Goal: Information Seeking & Learning: Learn about a topic

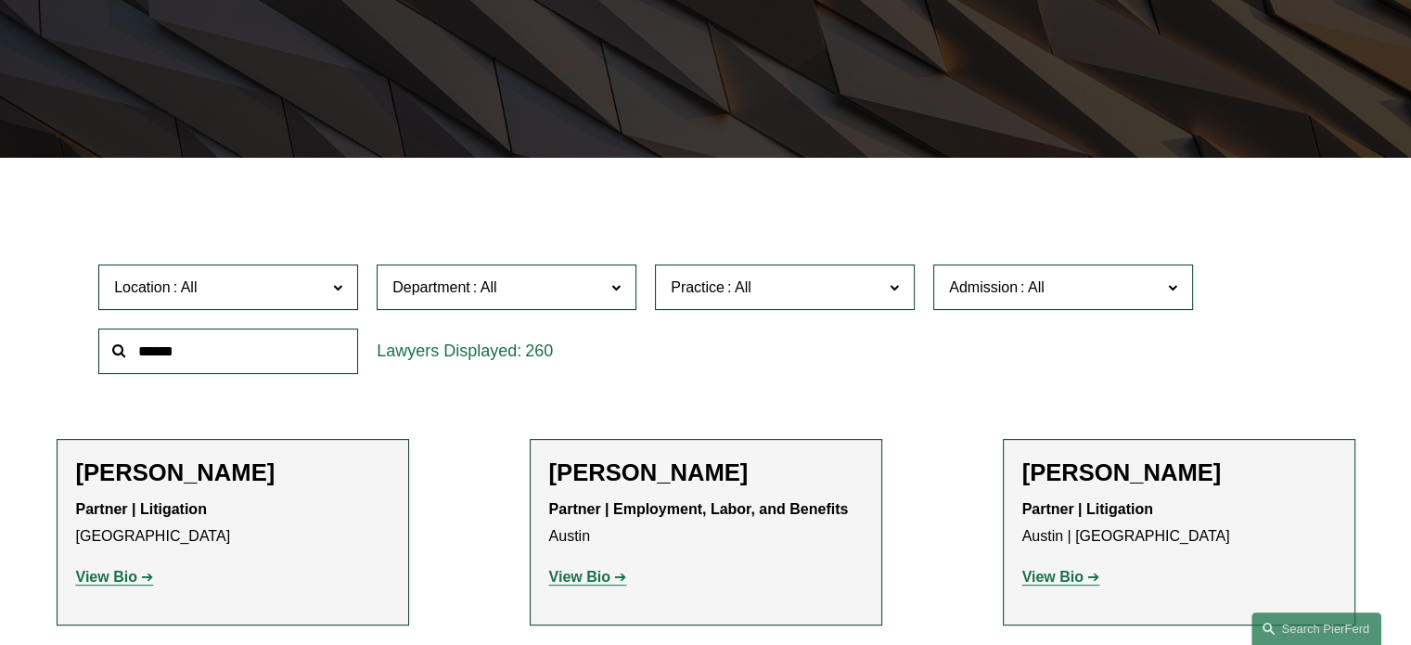
scroll to position [1846, 0]
click at [0, 0] on link "Intellectual Property Litigation" at bounding box center [0, 0] width 0 height 0
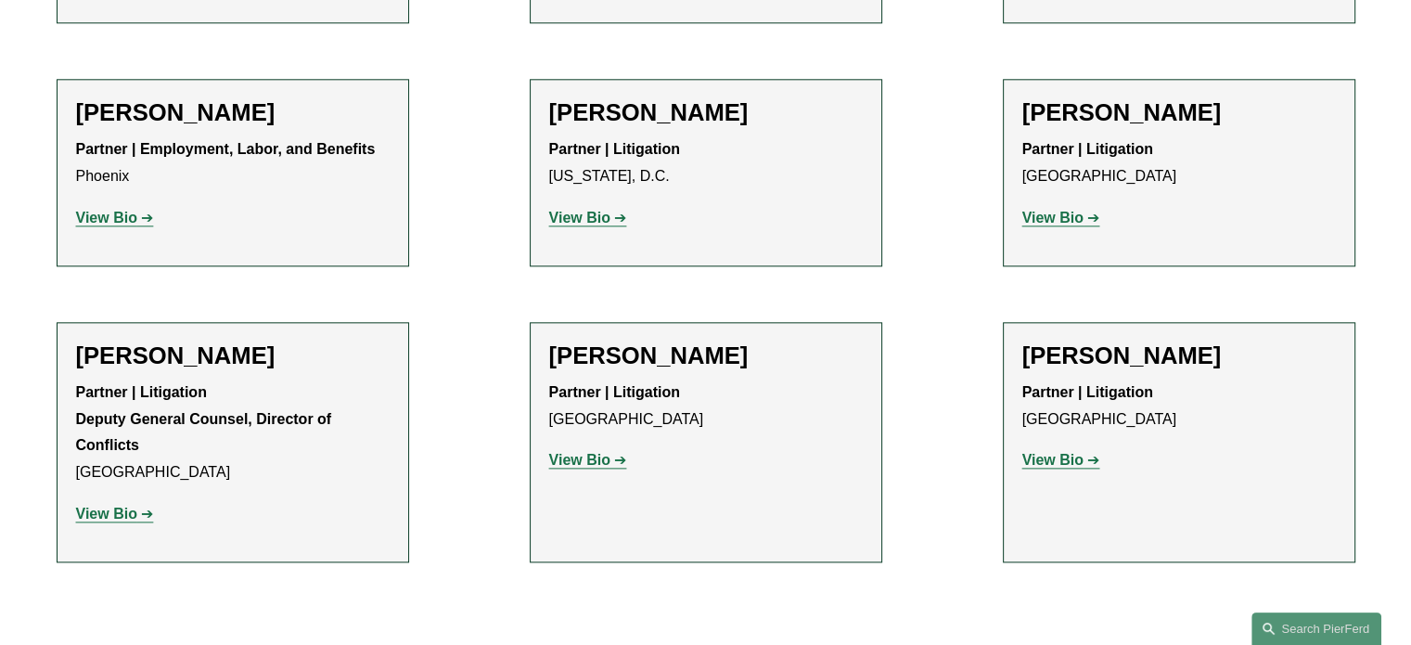
scroll to position [2190, 0]
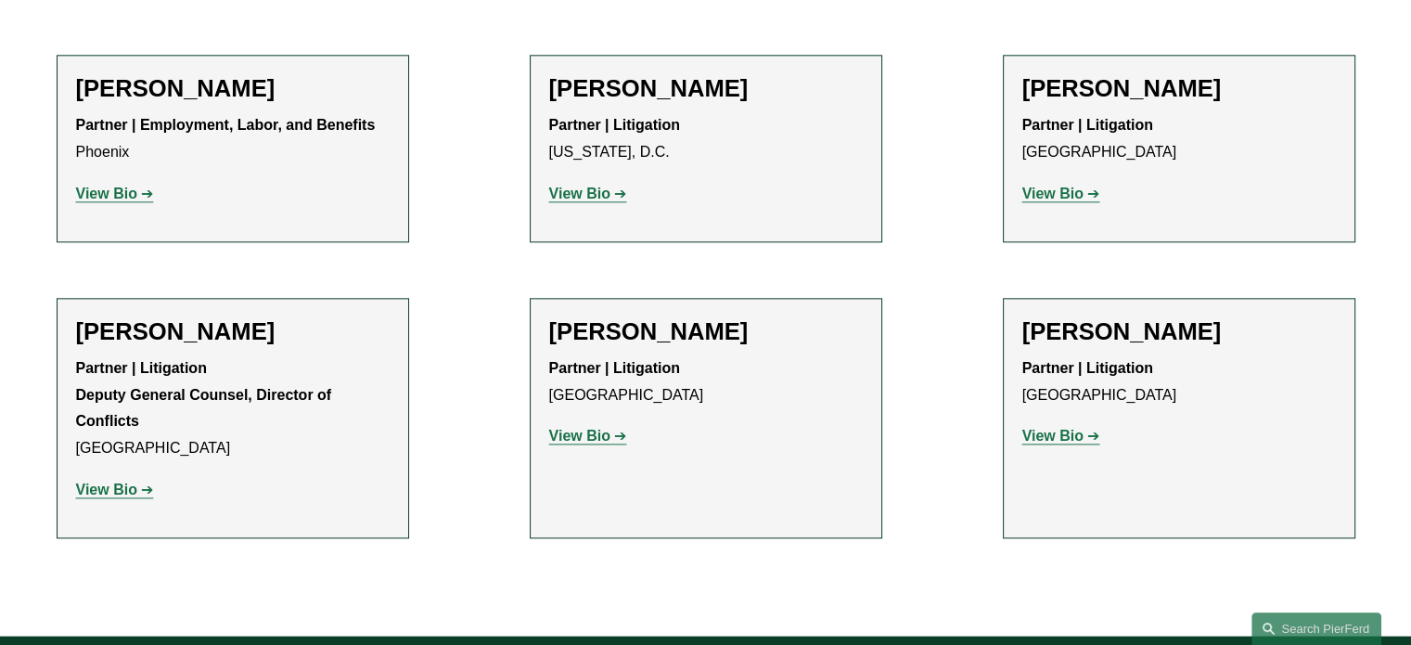
click at [110, 482] on strong "View Bio" at bounding box center [106, 490] width 61 height 16
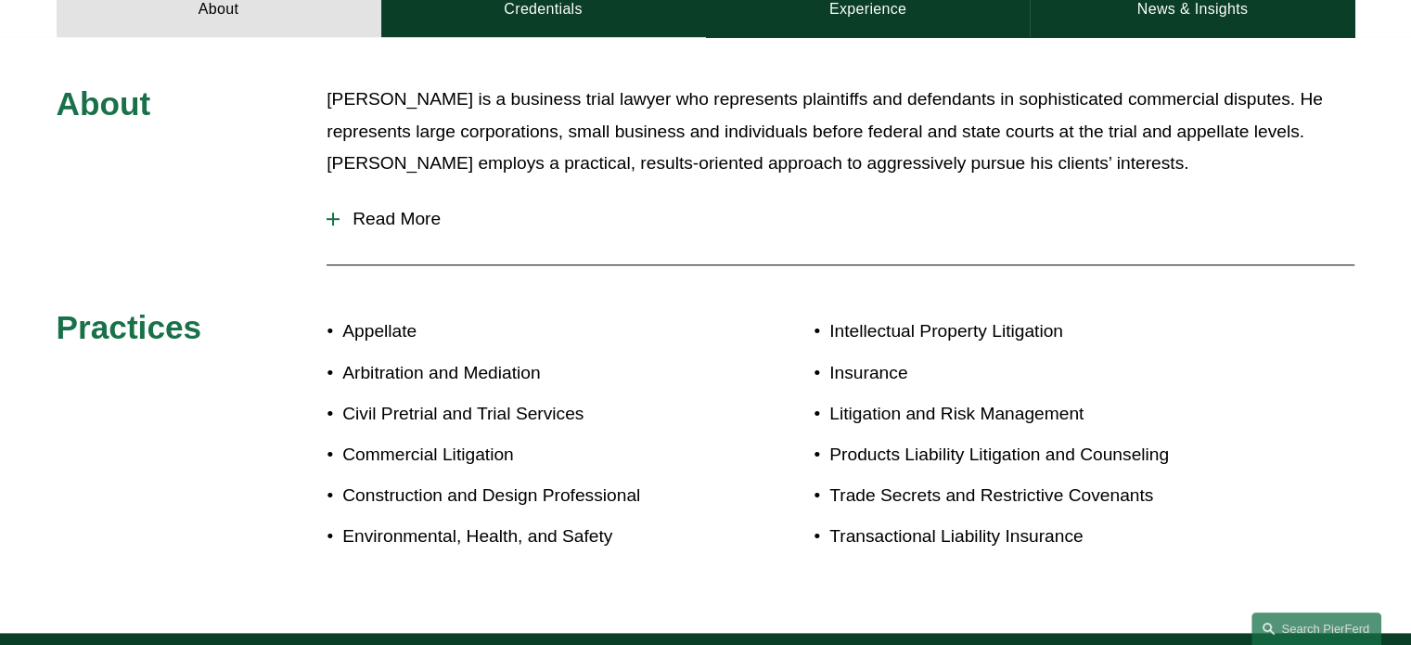
scroll to position [460, 0]
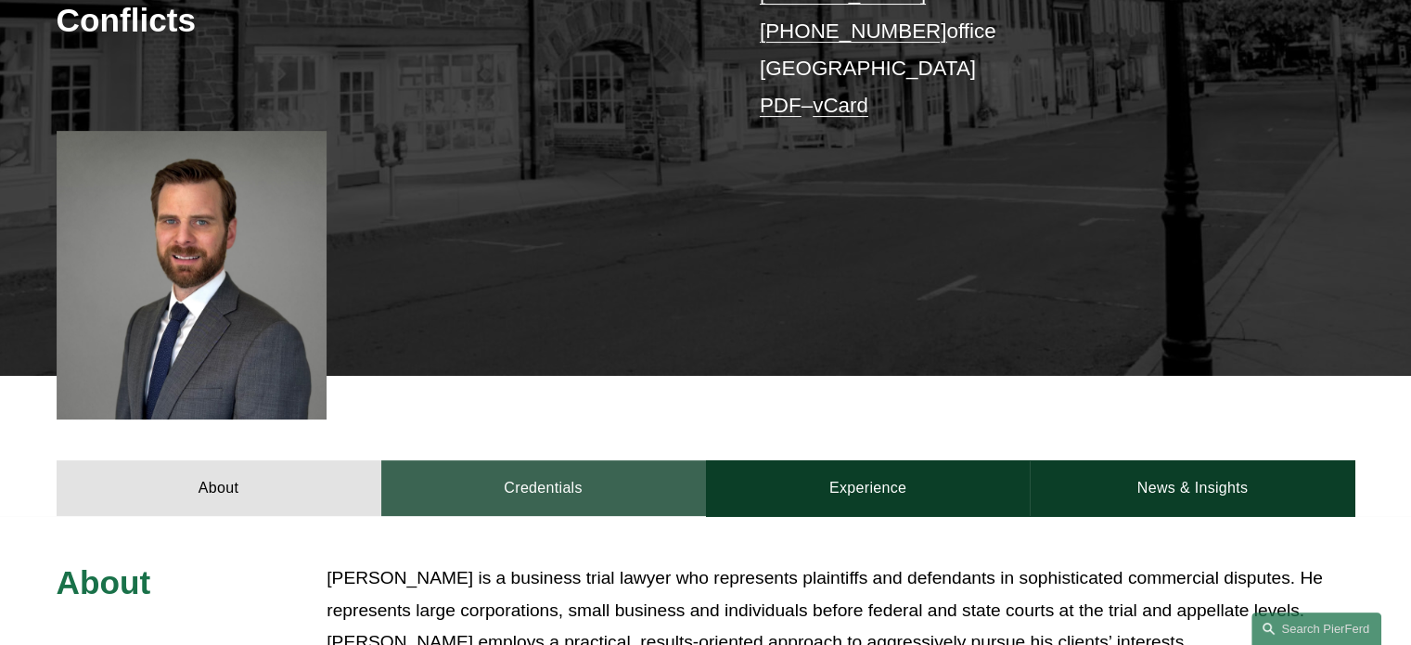
click at [538, 460] on link "Credentials" at bounding box center [543, 488] width 325 height 56
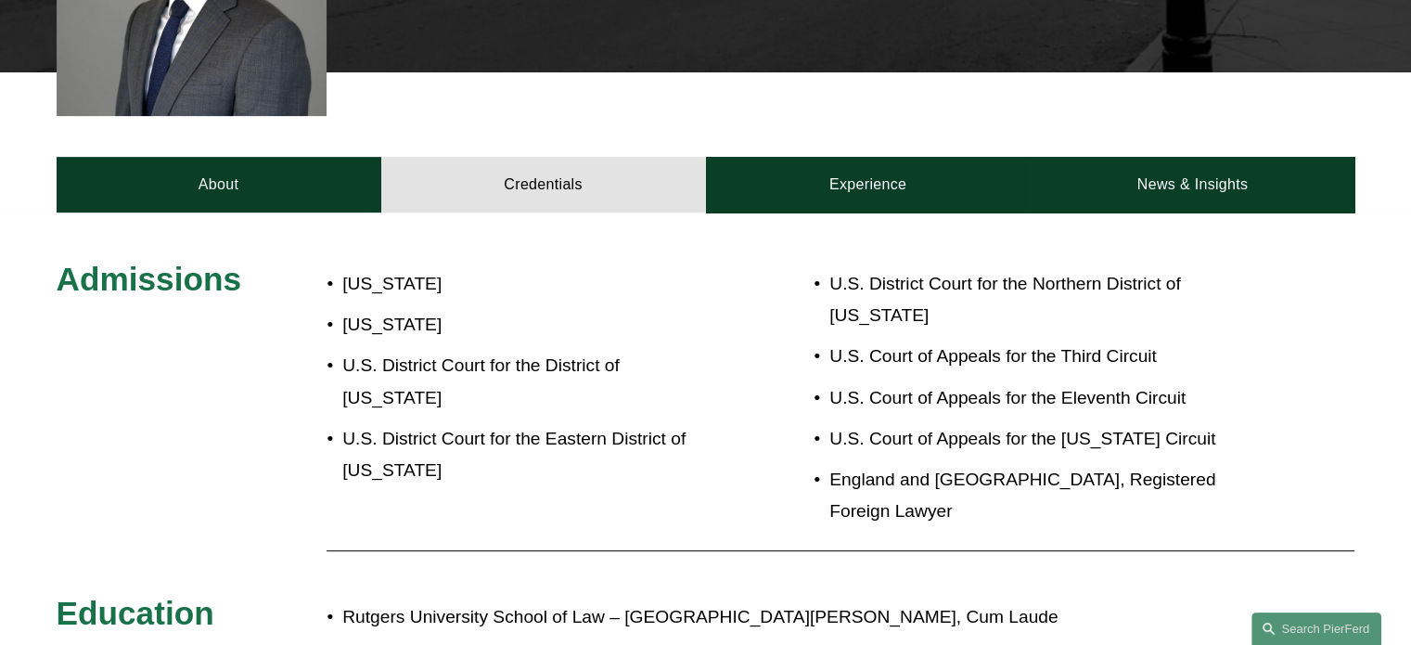
scroll to position [874, 0]
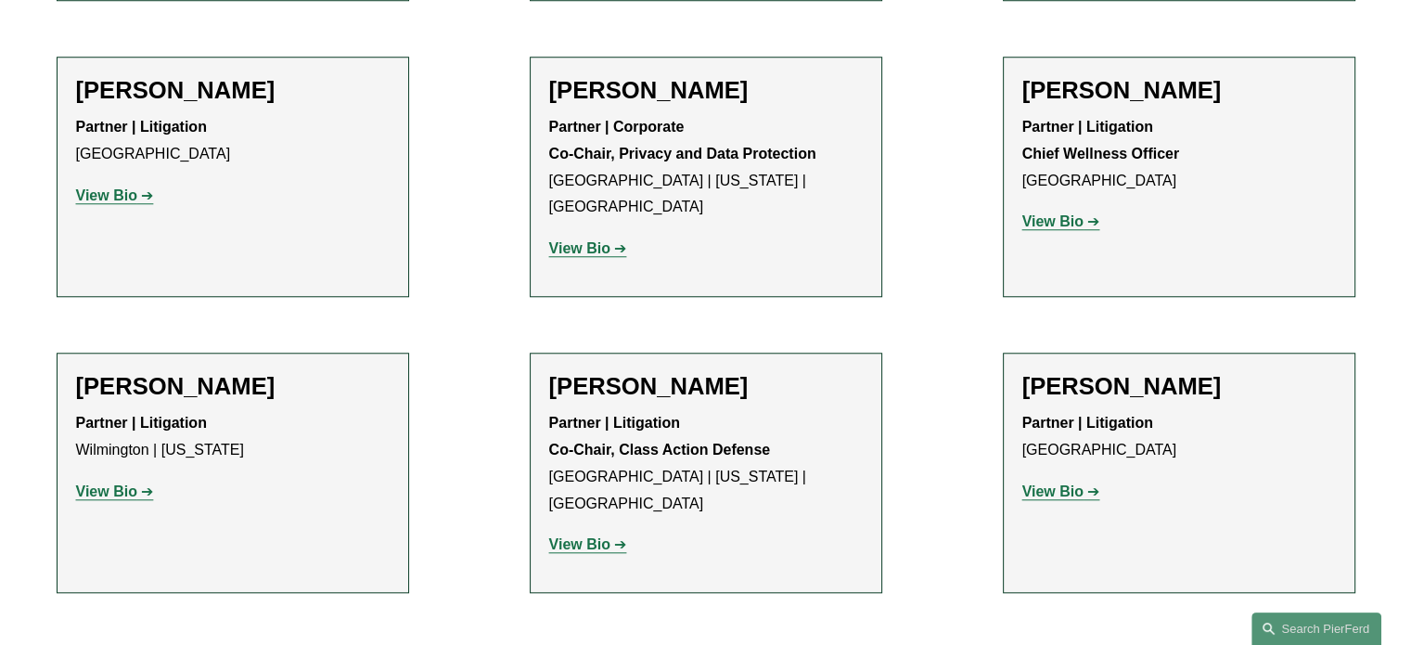
scroll to position [1597, 0]
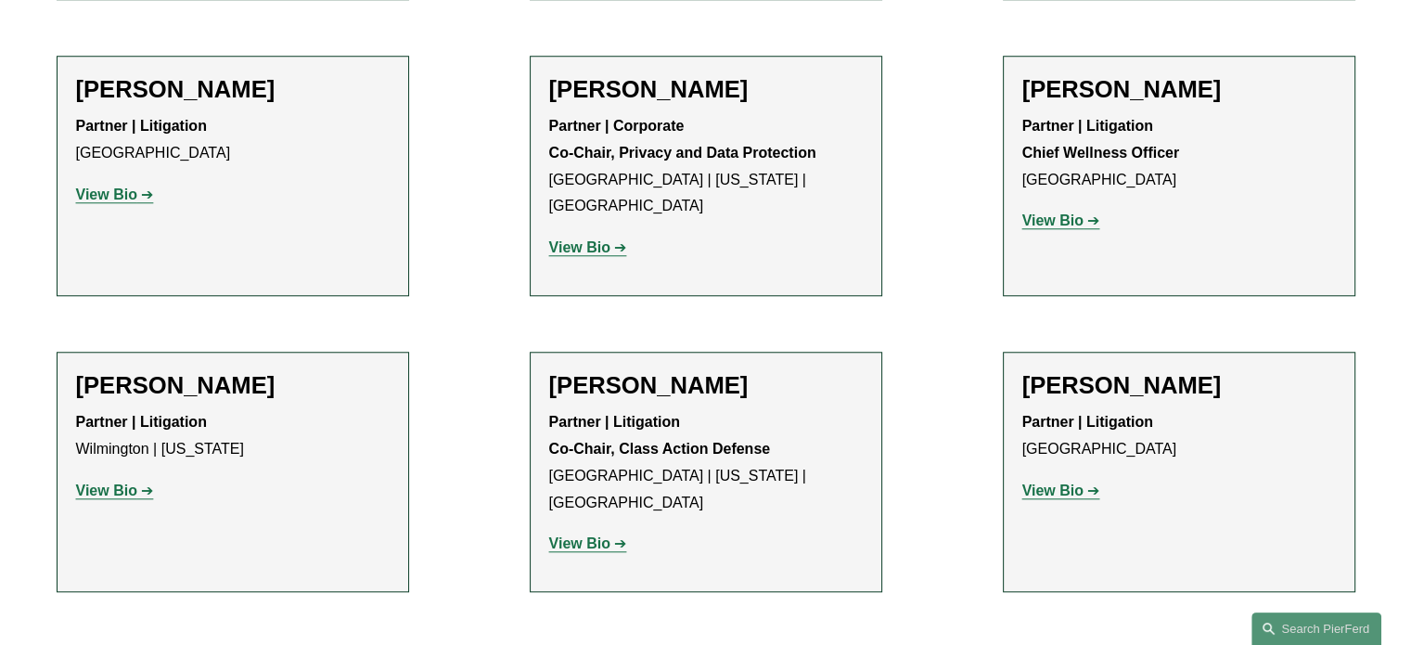
click at [118, 482] on strong "View Bio" at bounding box center [106, 490] width 61 height 16
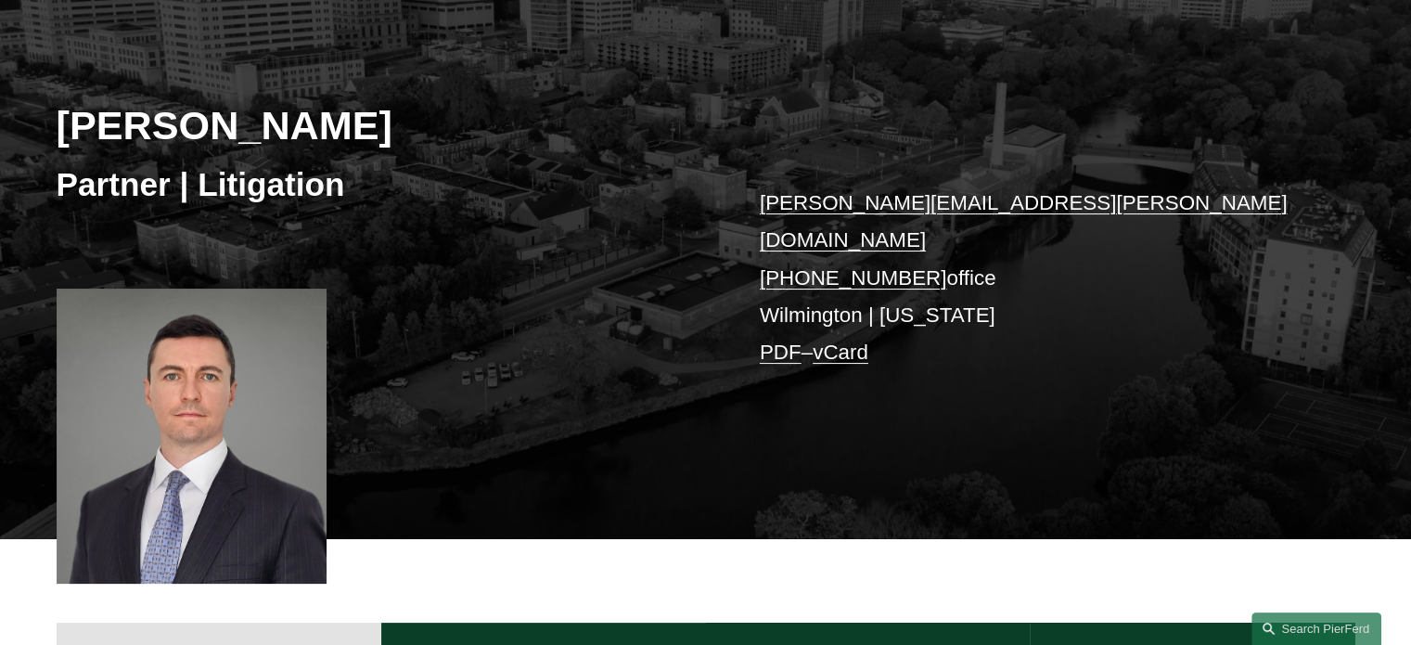
scroll to position [505, 0]
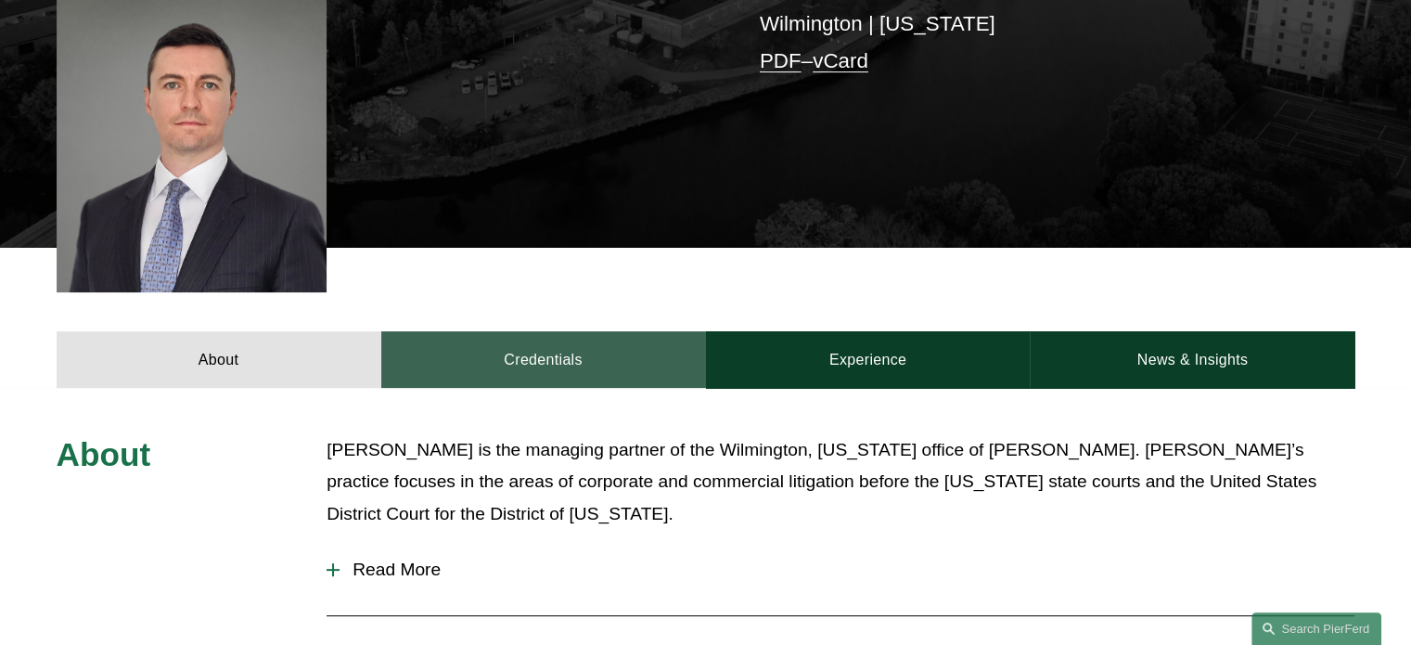
click at [490, 356] on link "Credentials" at bounding box center [543, 359] width 325 height 56
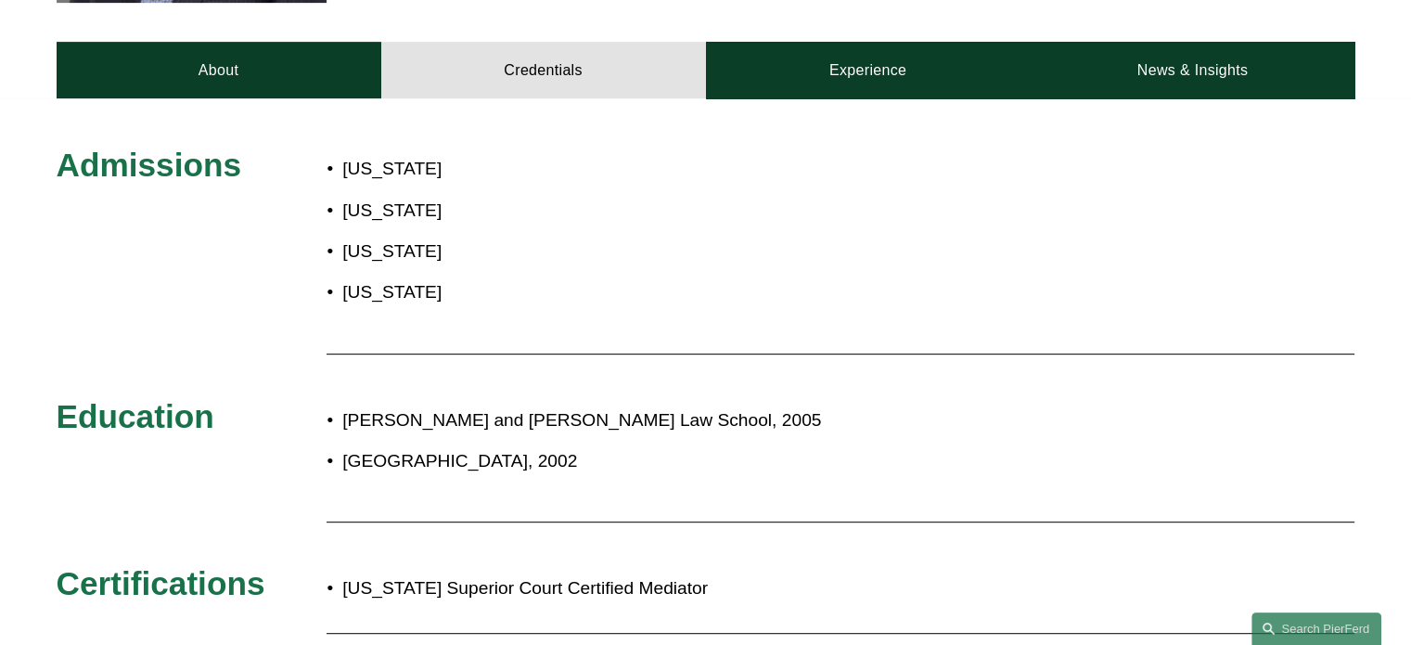
scroll to position [340, 0]
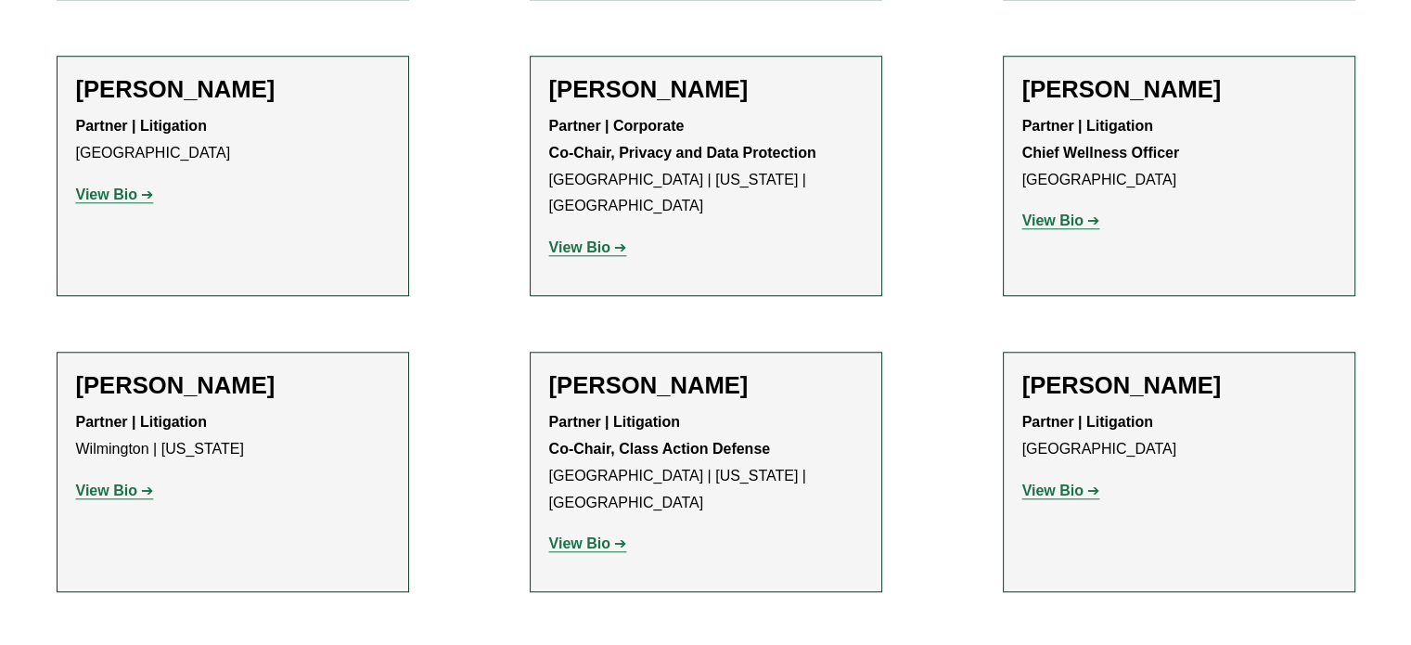
scroll to position [1597, 0]
click at [604, 535] on strong "View Bio" at bounding box center [579, 543] width 61 height 16
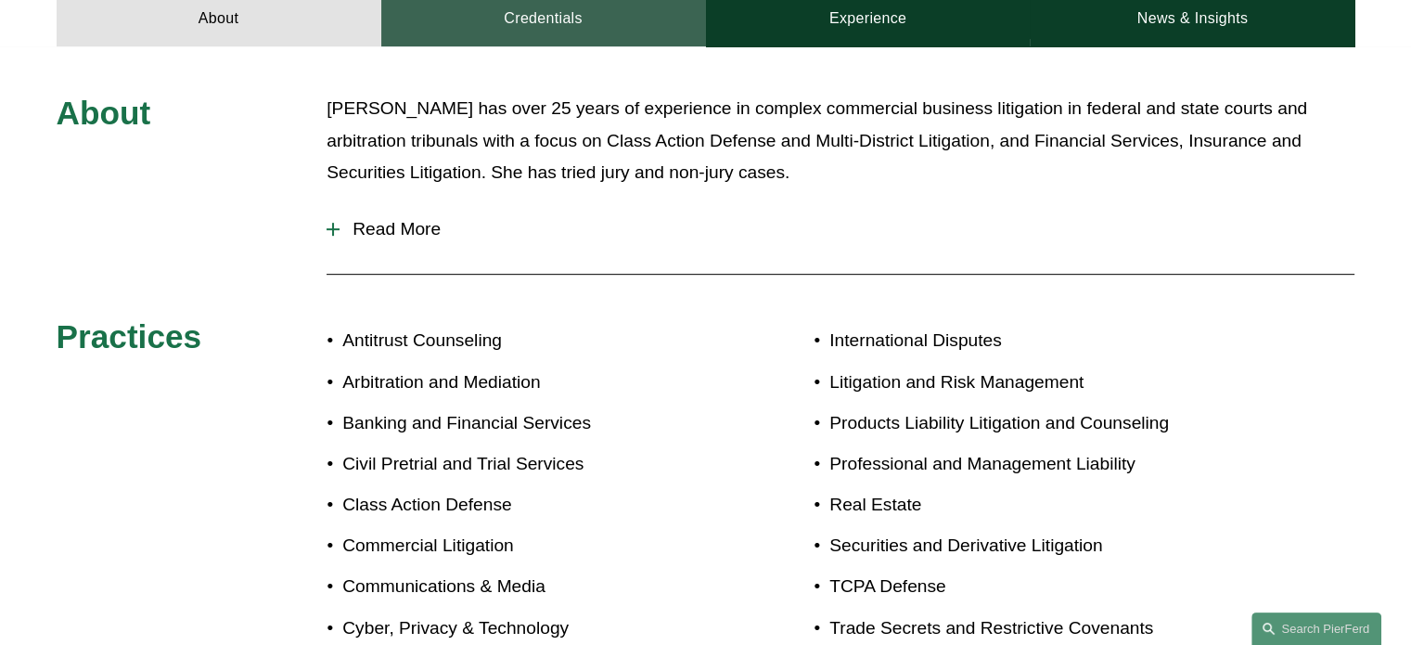
scroll to position [883, 0]
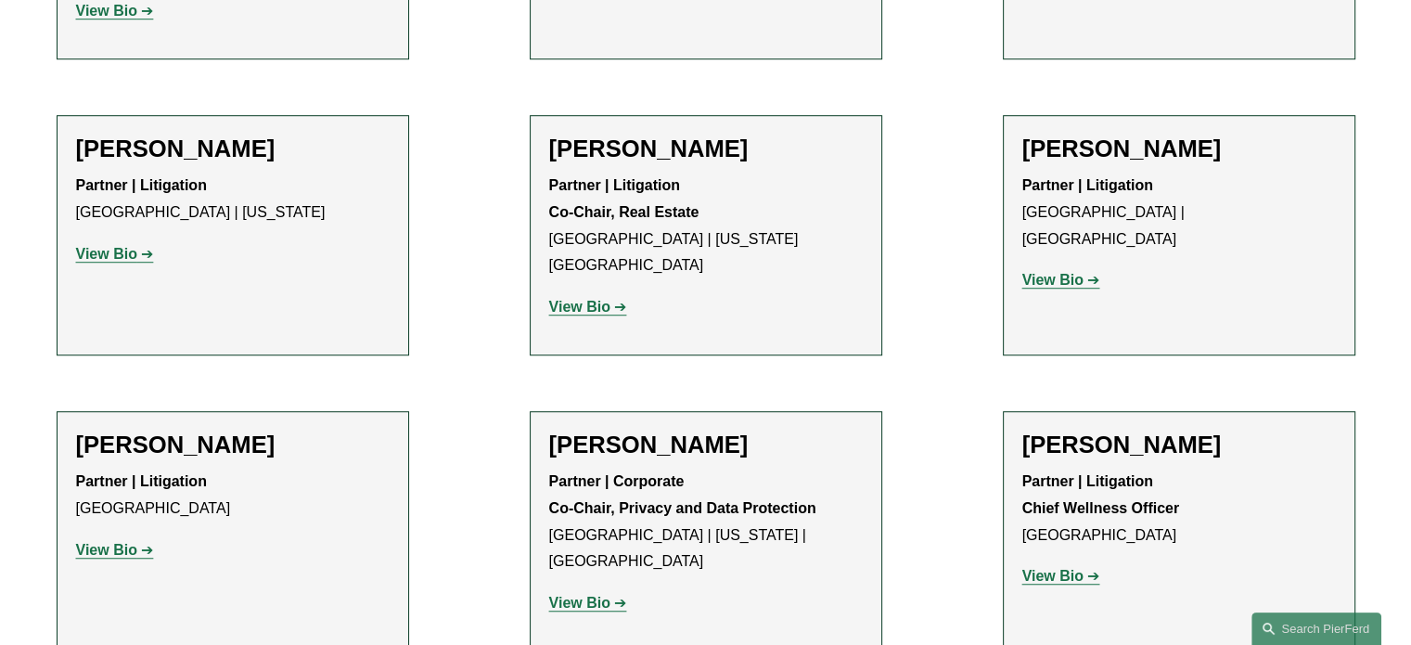
scroll to position [1240, 0]
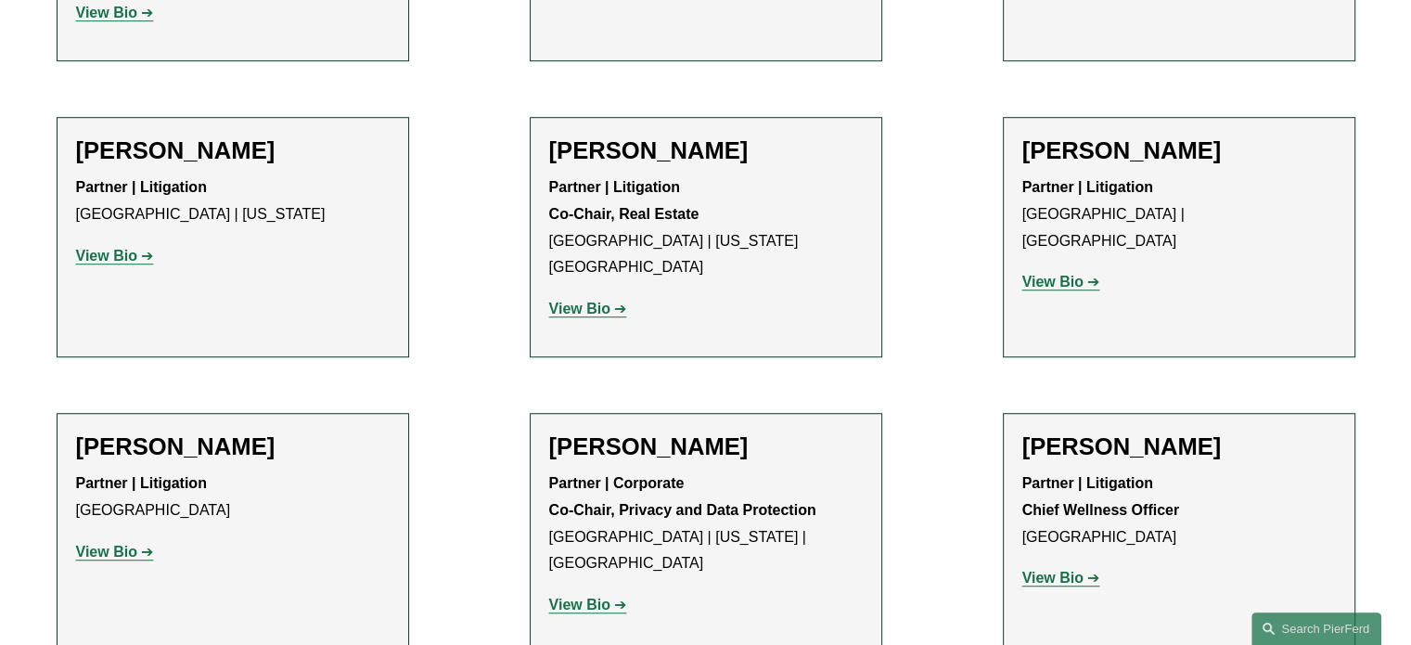
click at [100, 544] on strong "View Bio" at bounding box center [106, 552] width 61 height 16
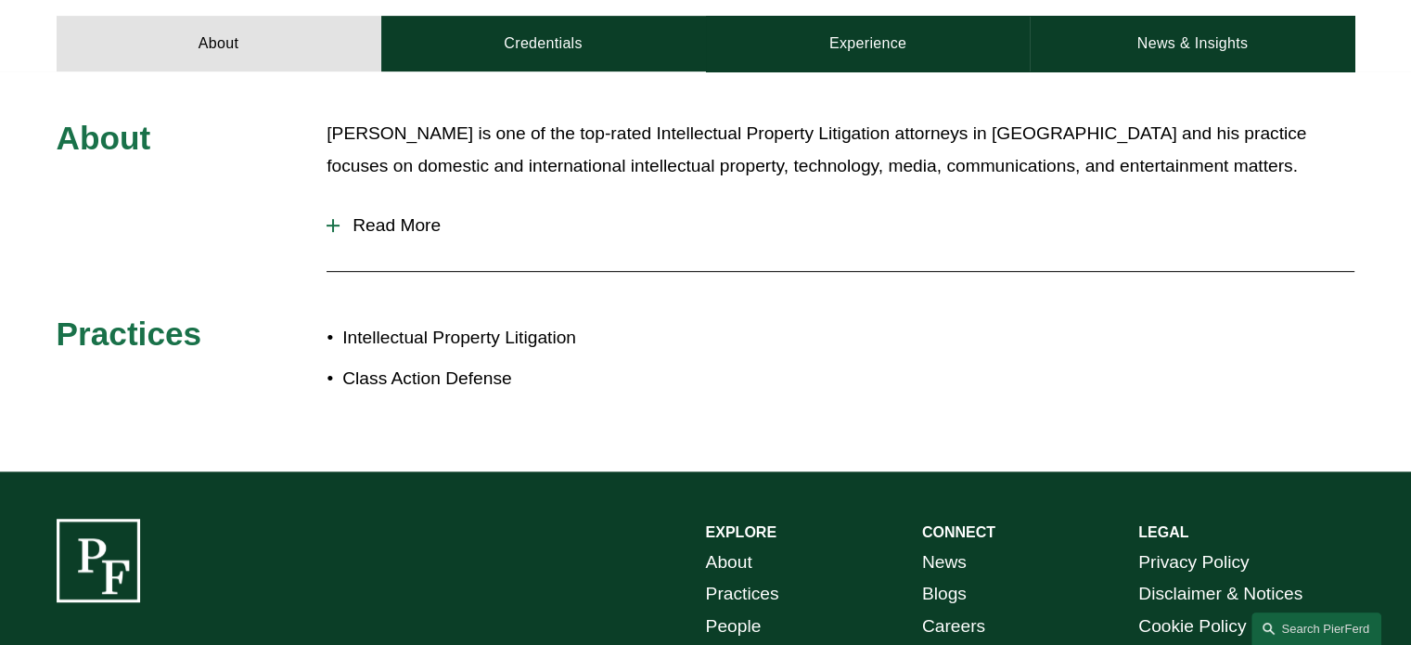
scroll to position [582, 0]
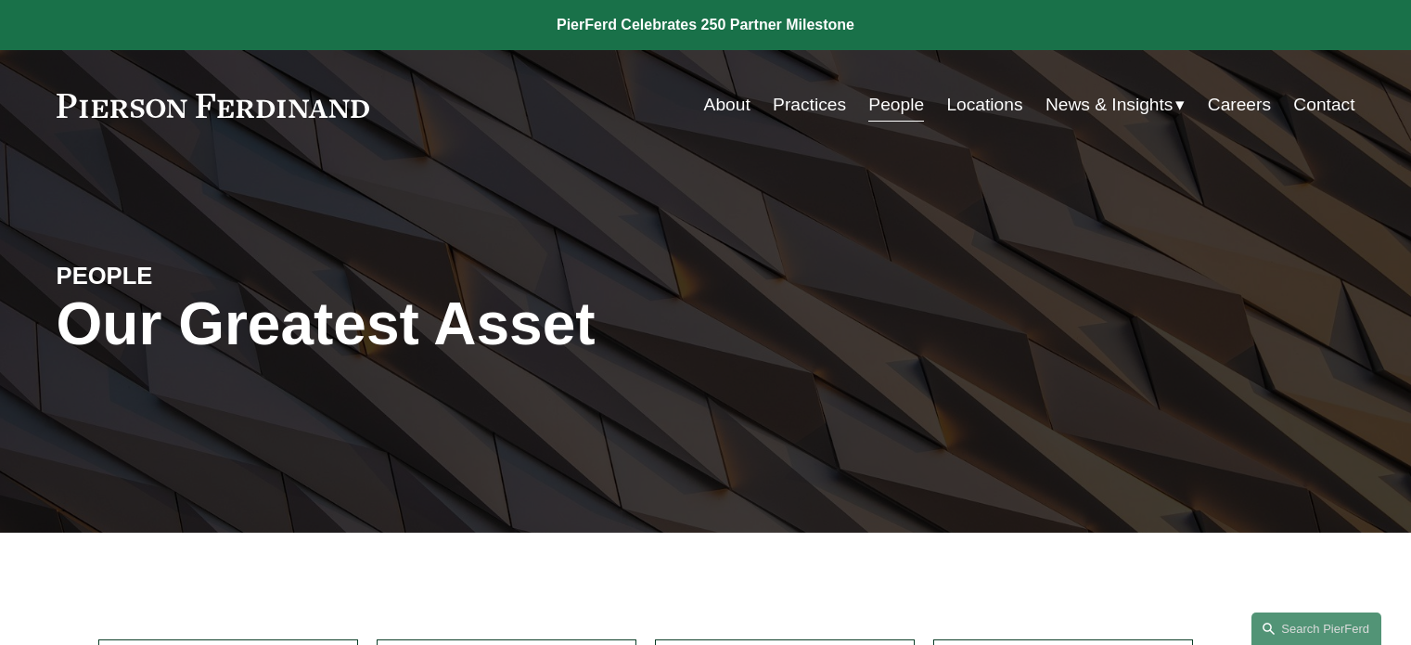
scroll to position [1240, 0]
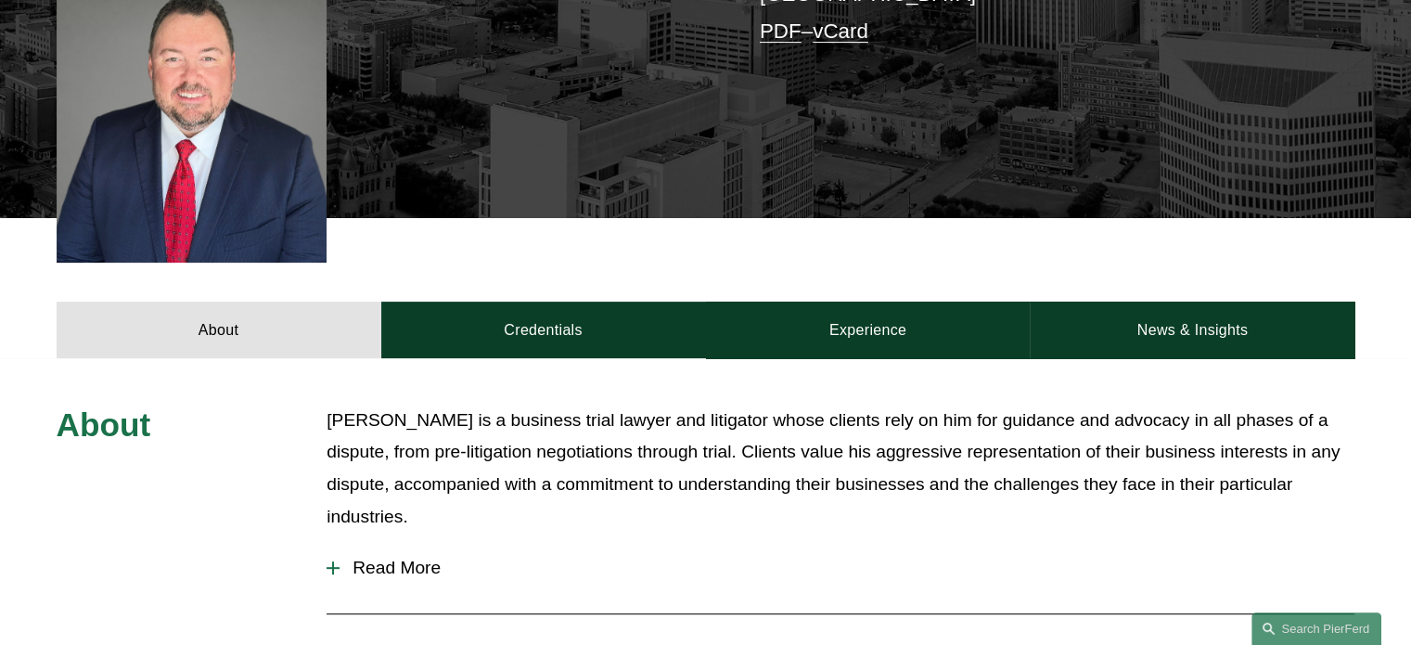
scroll to position [618, 0]
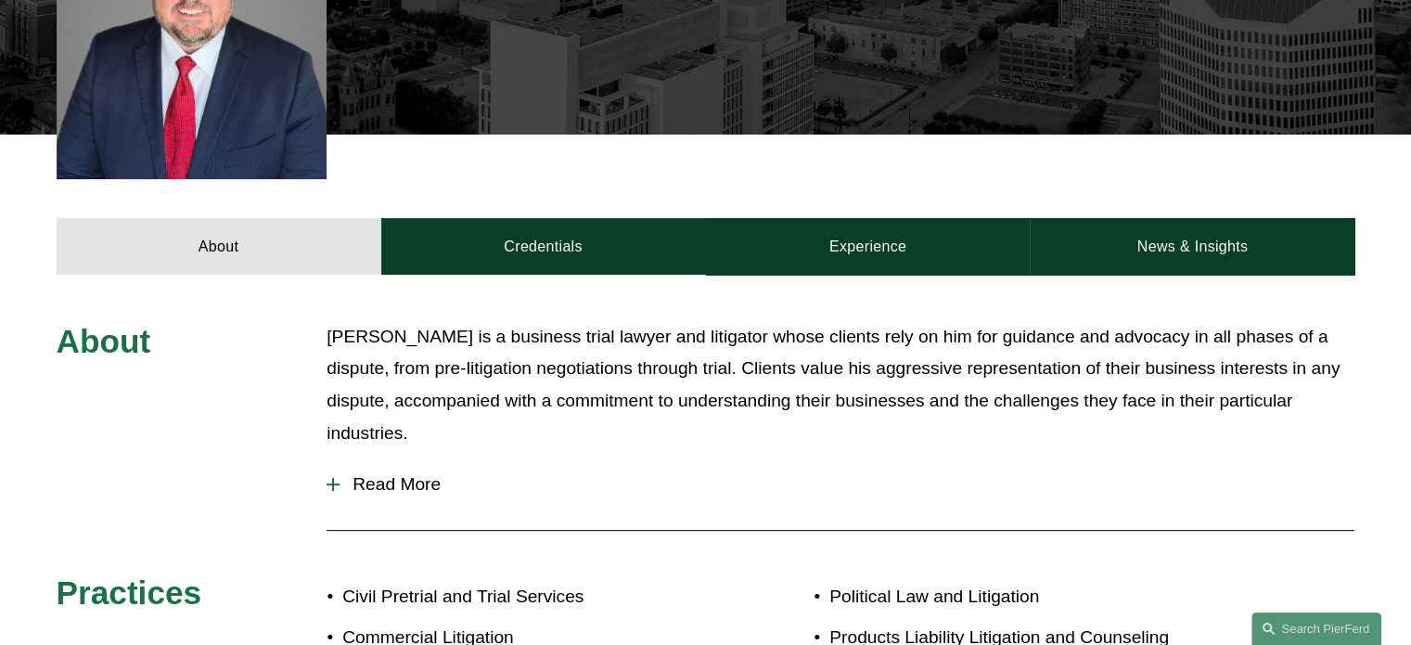
click at [558, 275] on div "About [PERSON_NAME] is a business trial lawyer and litigator whose clients rely…" at bounding box center [705, 600] width 1411 height 651
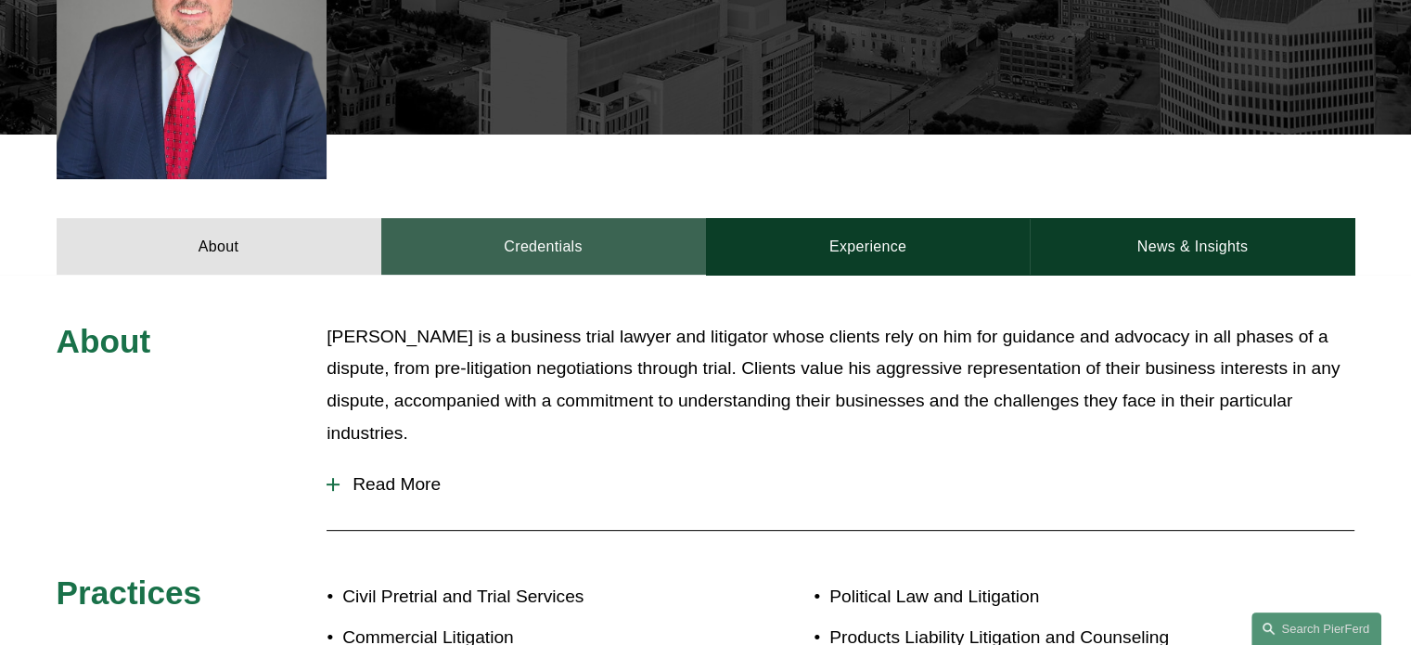
click at [560, 244] on link "Credentials" at bounding box center [543, 246] width 325 height 56
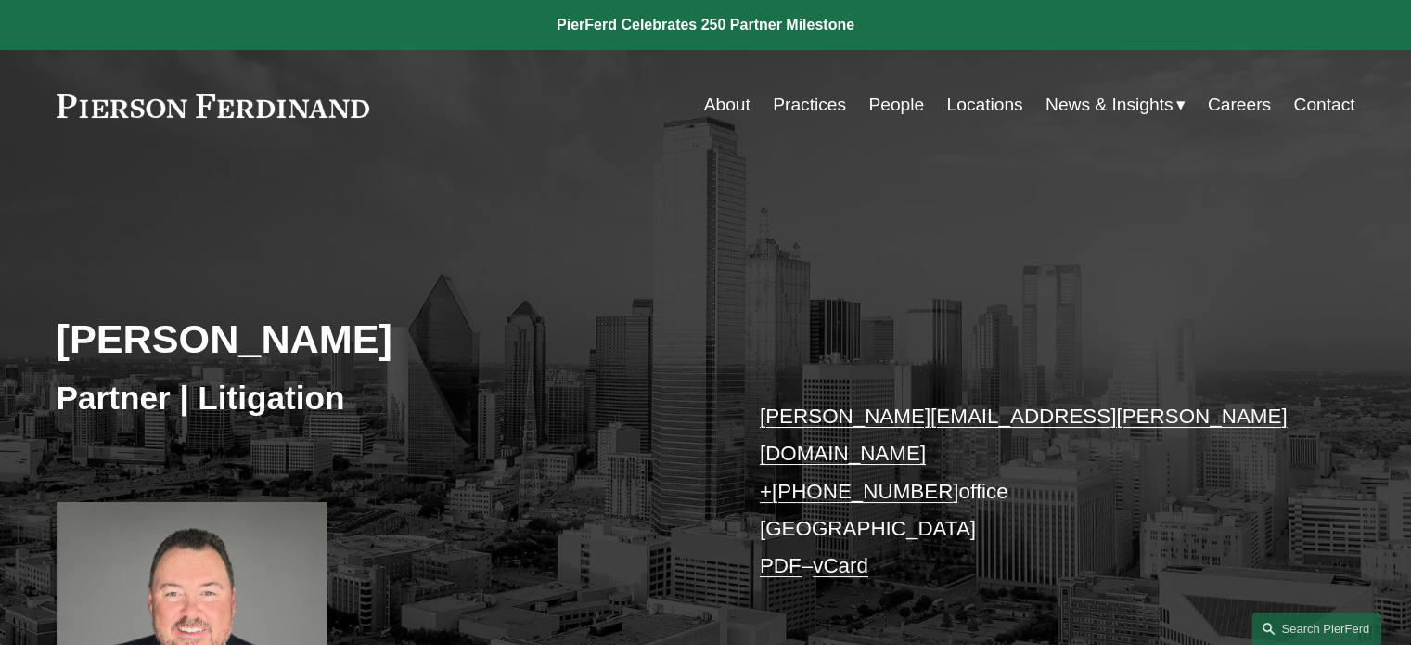
scroll to position [0, 0]
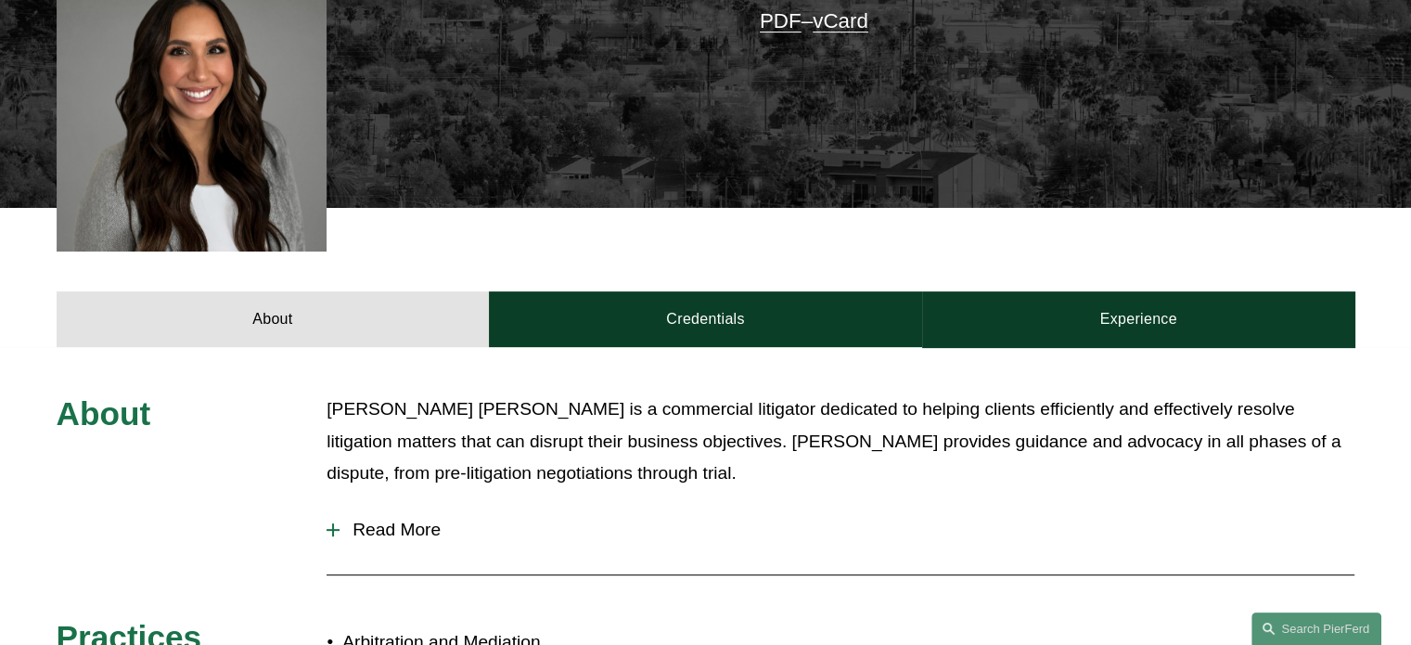
scroll to position [538, 0]
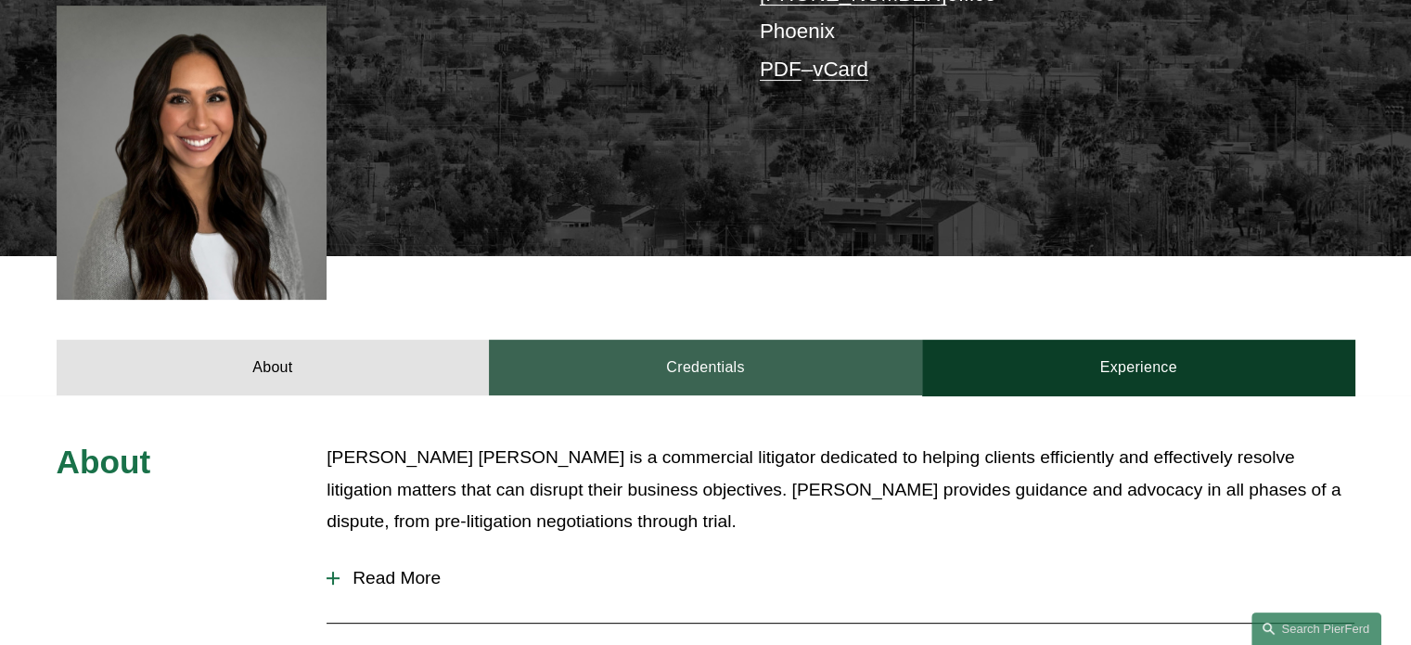
click at [590, 340] on link "Credentials" at bounding box center [705, 368] width 433 height 56
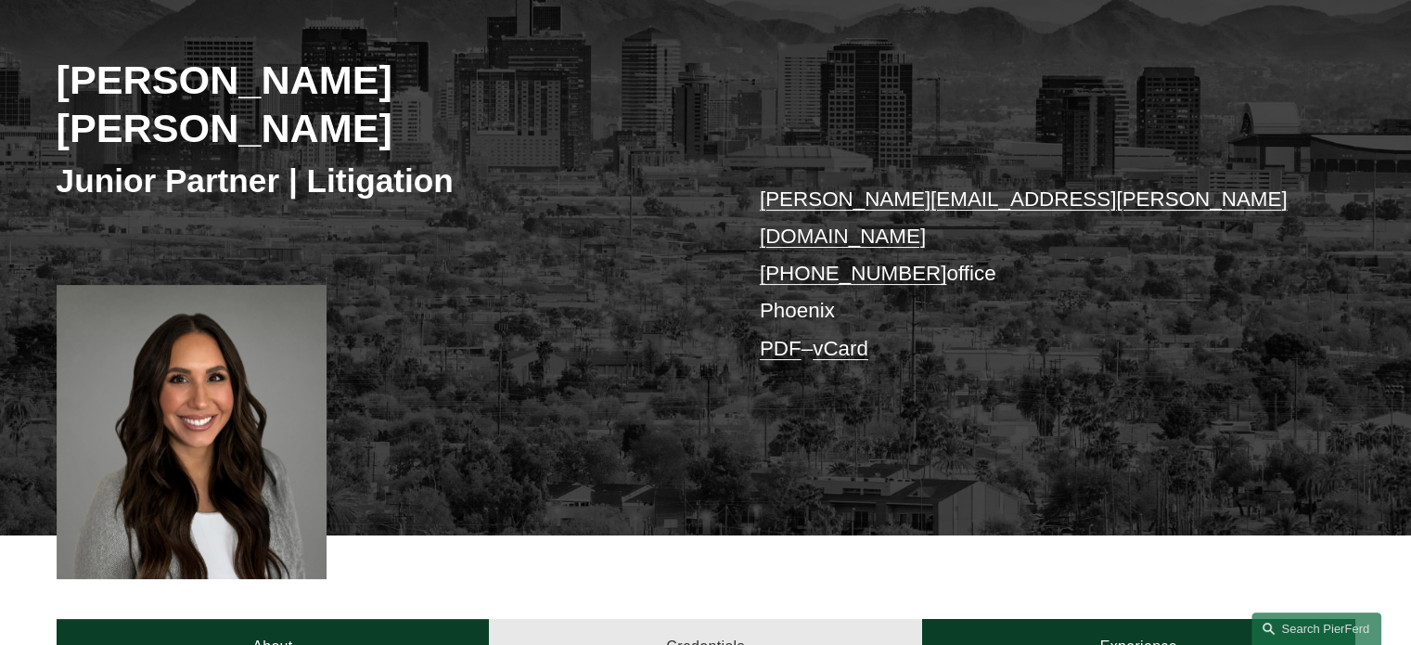
scroll to position [567, 0]
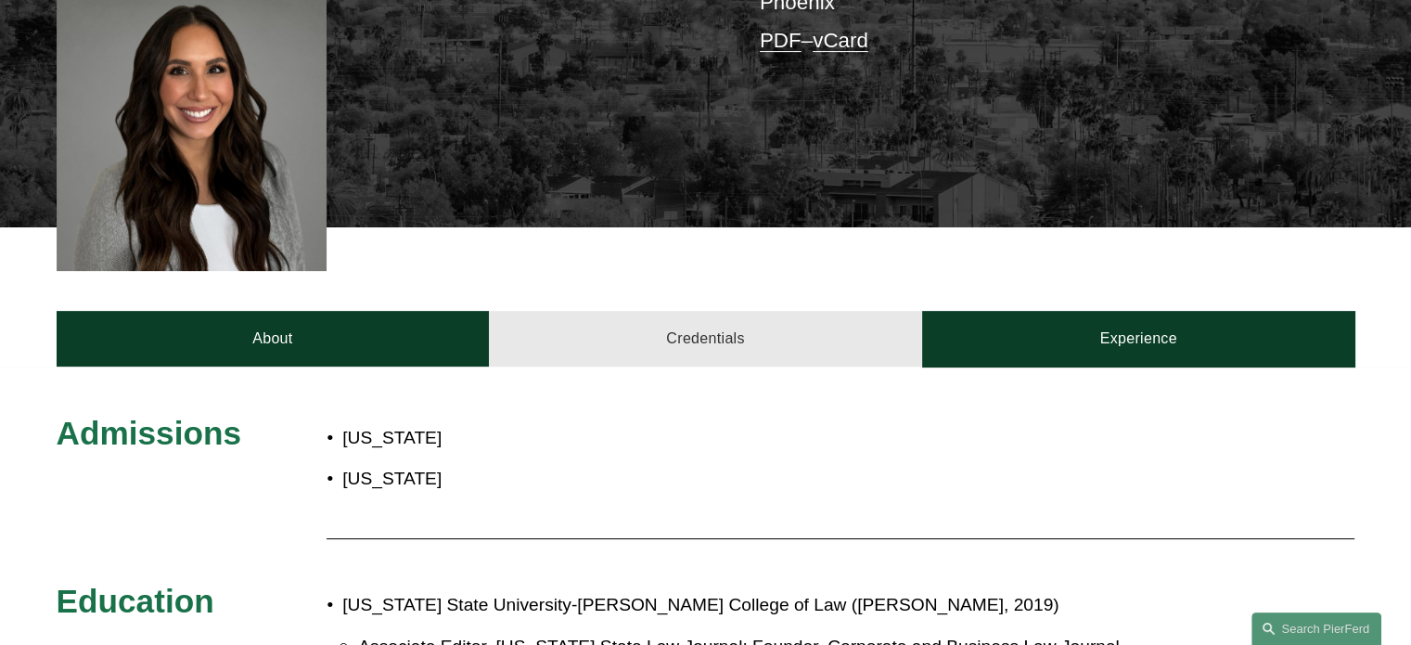
click at [666, 311] on link "Credentials" at bounding box center [705, 339] width 433 height 56
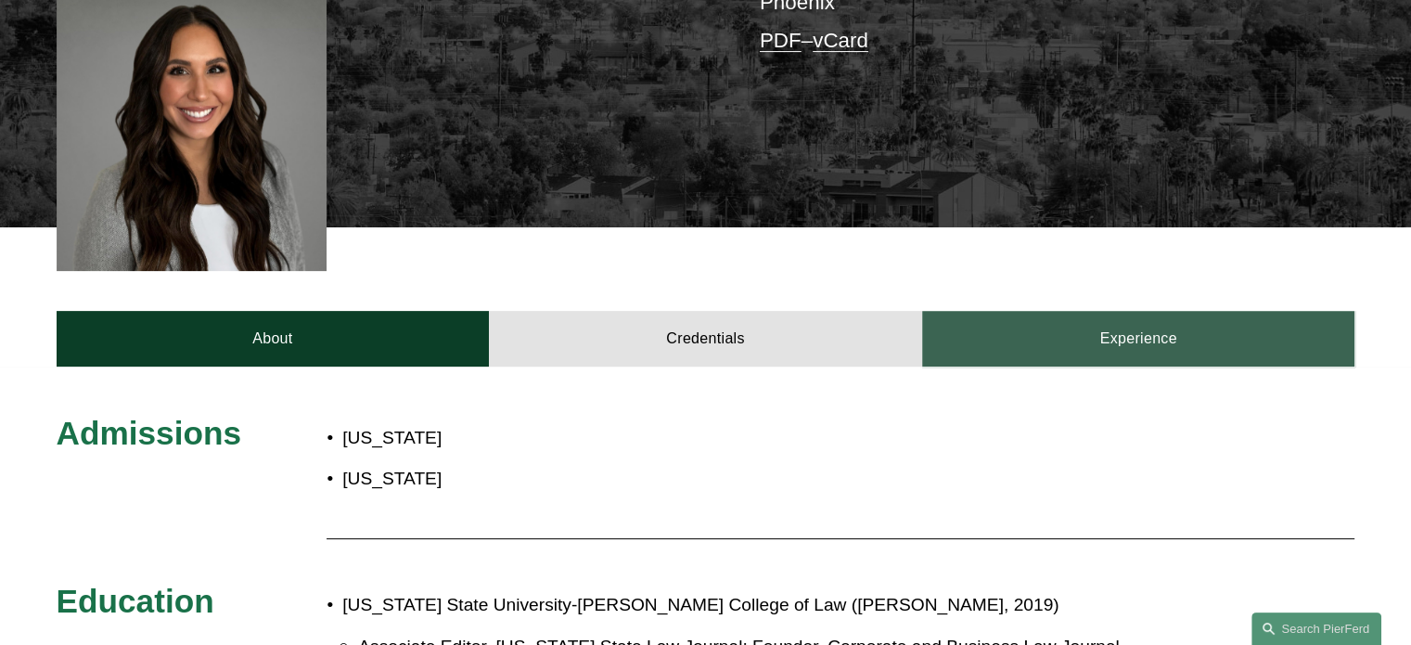
click at [1091, 311] on link "Experience" at bounding box center [1138, 339] width 433 height 56
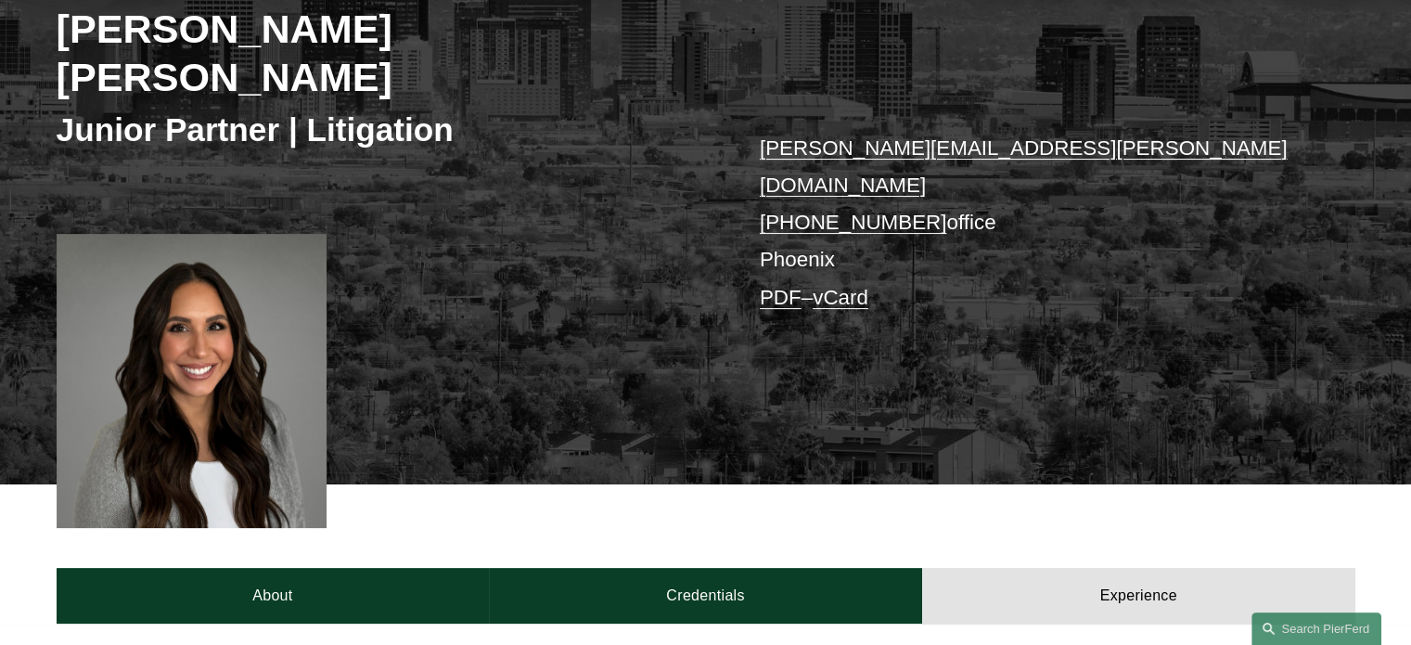
scroll to position [0, 0]
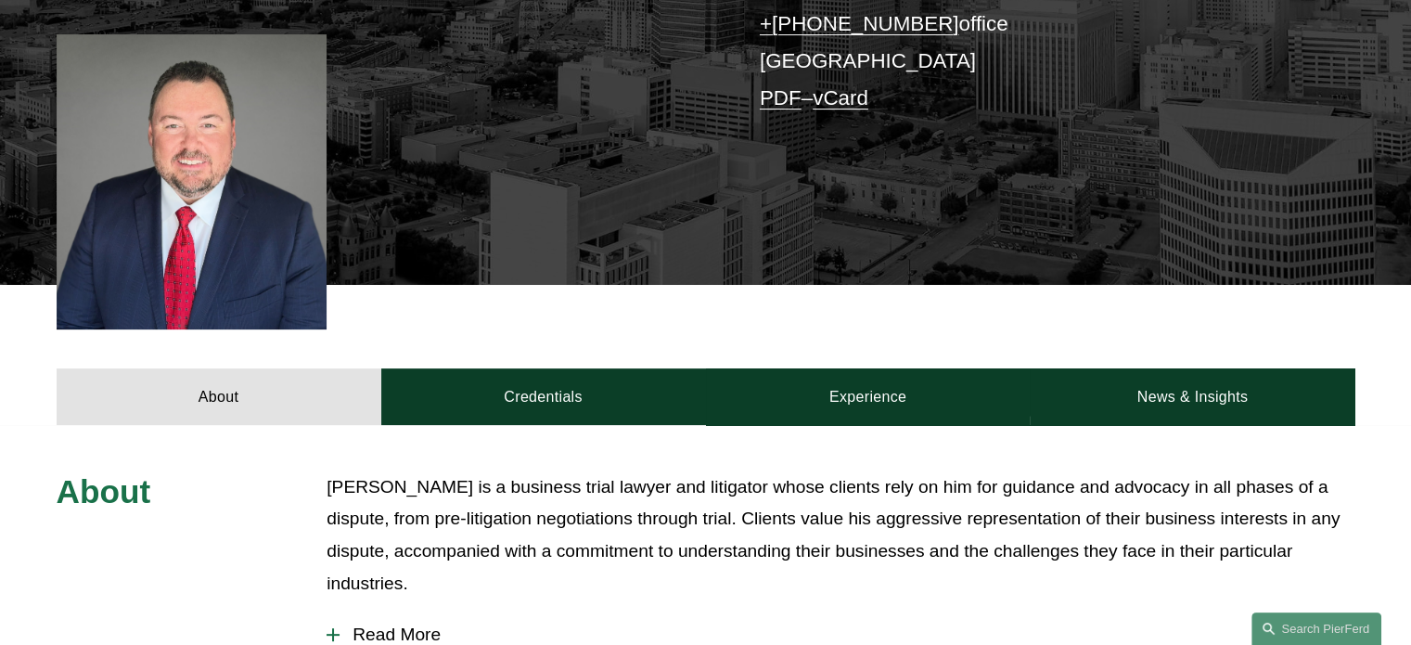
scroll to position [536, 0]
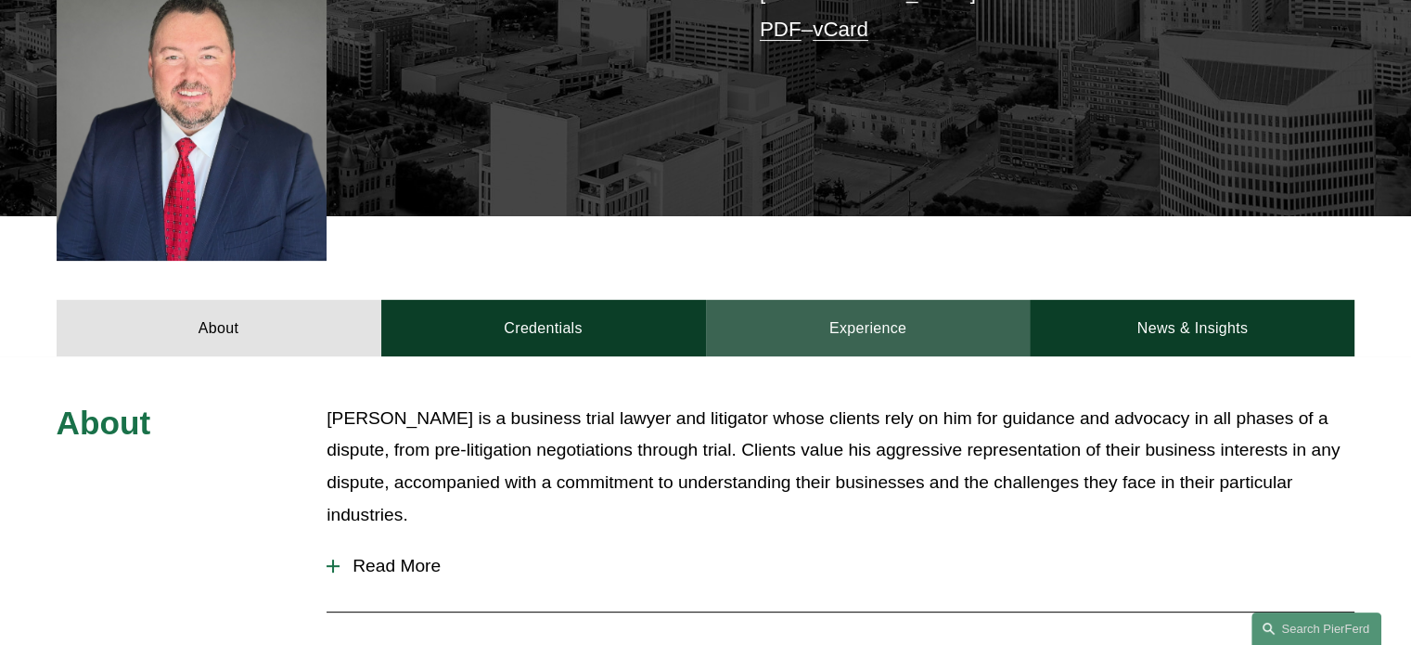
click at [922, 300] on link "Experience" at bounding box center [868, 328] width 325 height 56
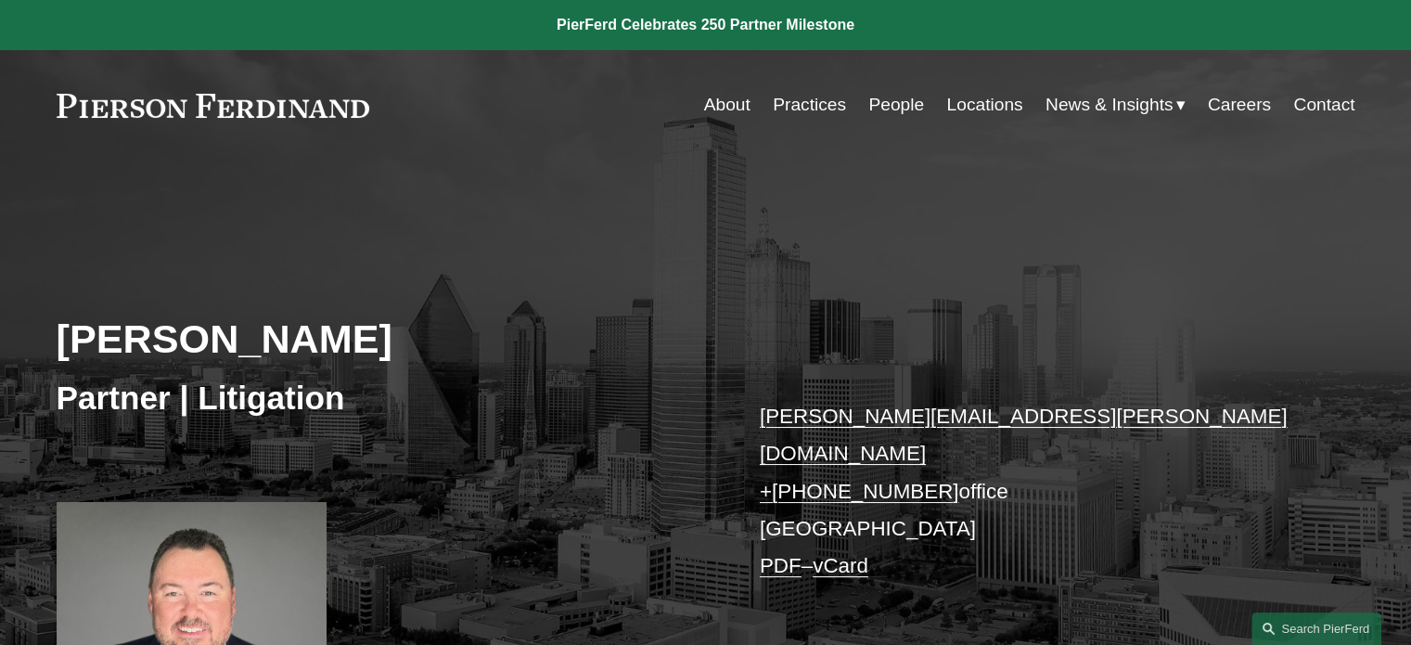
scroll to position [0, 0]
